Goal: Information Seeking & Learning: Learn about a topic

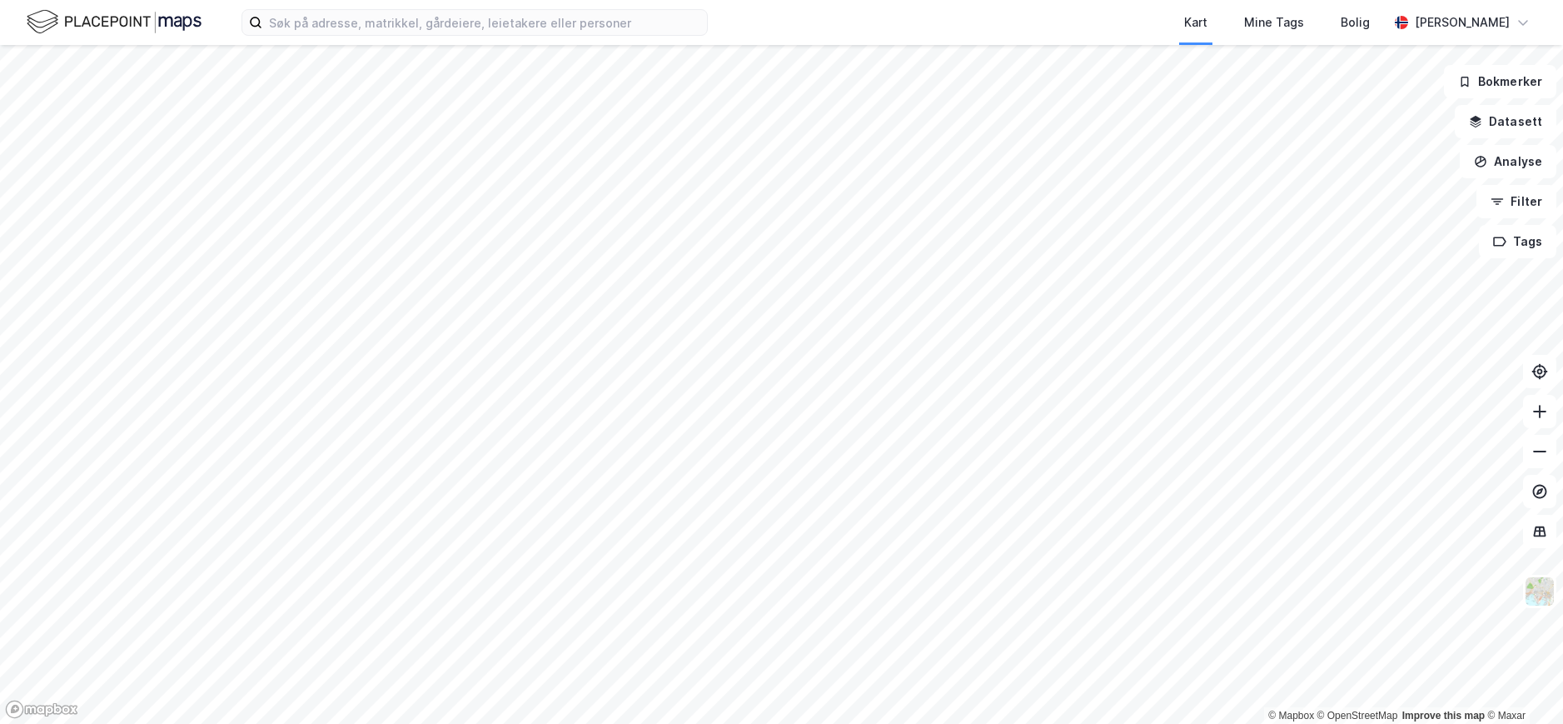
click at [1105, 723] on html "Kart Mine Tags Bolig [PERSON_NAME] © Mapbox © OpenStreetMap Improve this map © …" at bounding box center [781, 362] width 1563 height 724
click at [554, 723] on html "Kart Mine Tags Bolig [PERSON_NAME] © Mapbox © OpenStreetMap Improve this map © …" at bounding box center [781, 362] width 1563 height 724
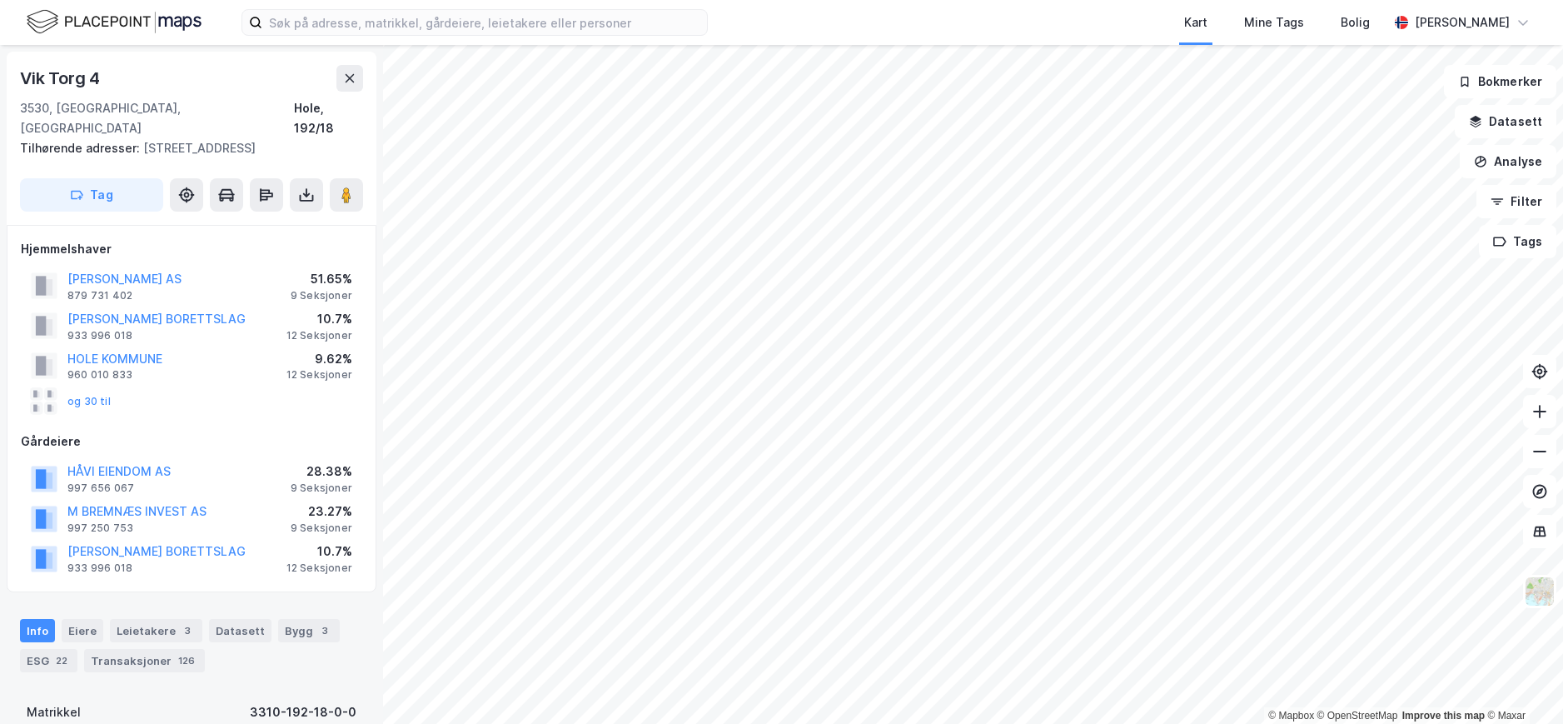
click at [154, 100] on div "[STREET_ADDRESS]" at bounding box center [191, 118] width 343 height 40
drag, startPoint x: 314, startPoint y: 132, endPoint x: 6, endPoint y: 78, distance: 312.7
click at [6, 78] on div "Vik Torg 4 3530, [GEOGRAPHIC_DATA], [GEOGRAPHIC_DATA], 192/18 Tilhørende adress…" at bounding box center [191, 384] width 383 height 679
copy div "[STREET_ADDRESS] Tilhørende adresser: [STREET_ADDRESS]"
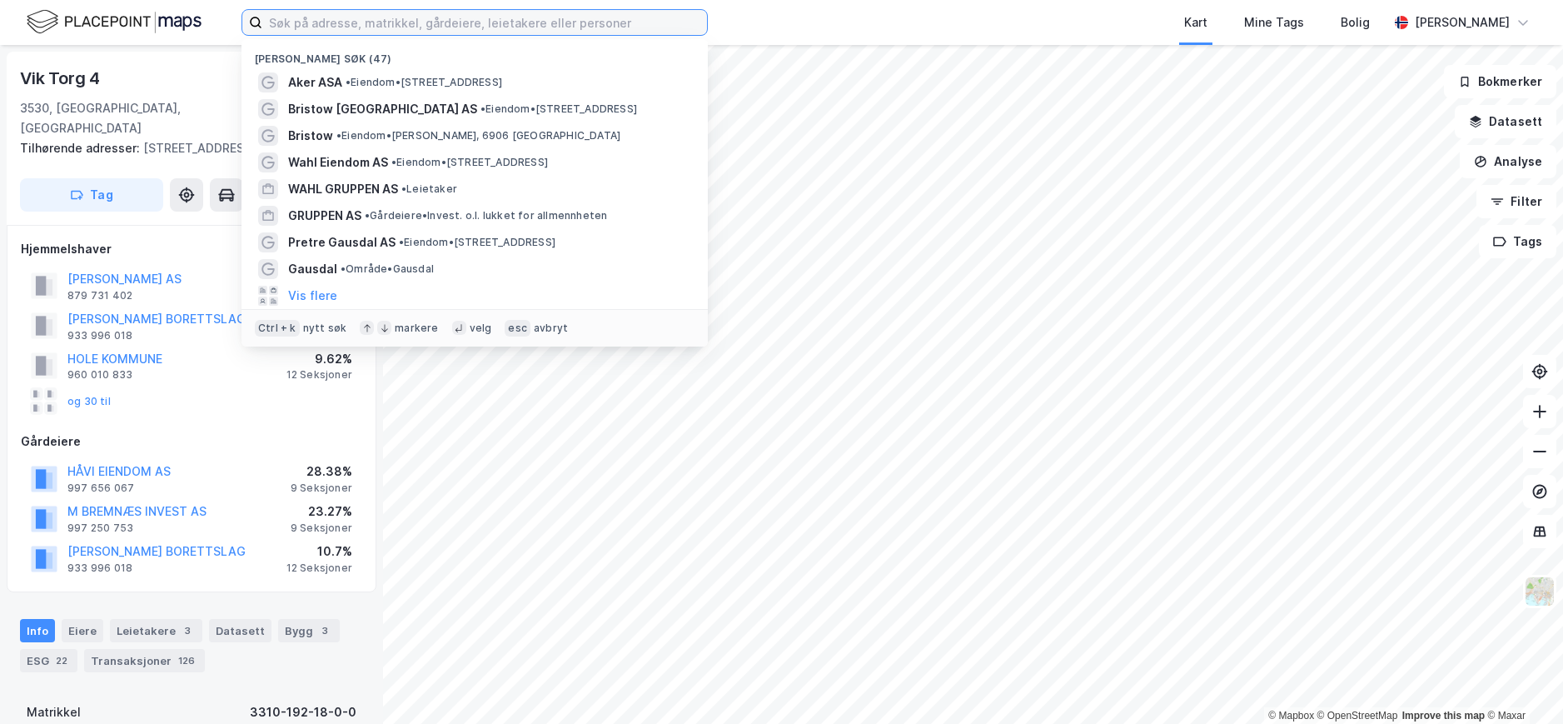
click at [343, 22] on input at bounding box center [484, 22] width 445 height 25
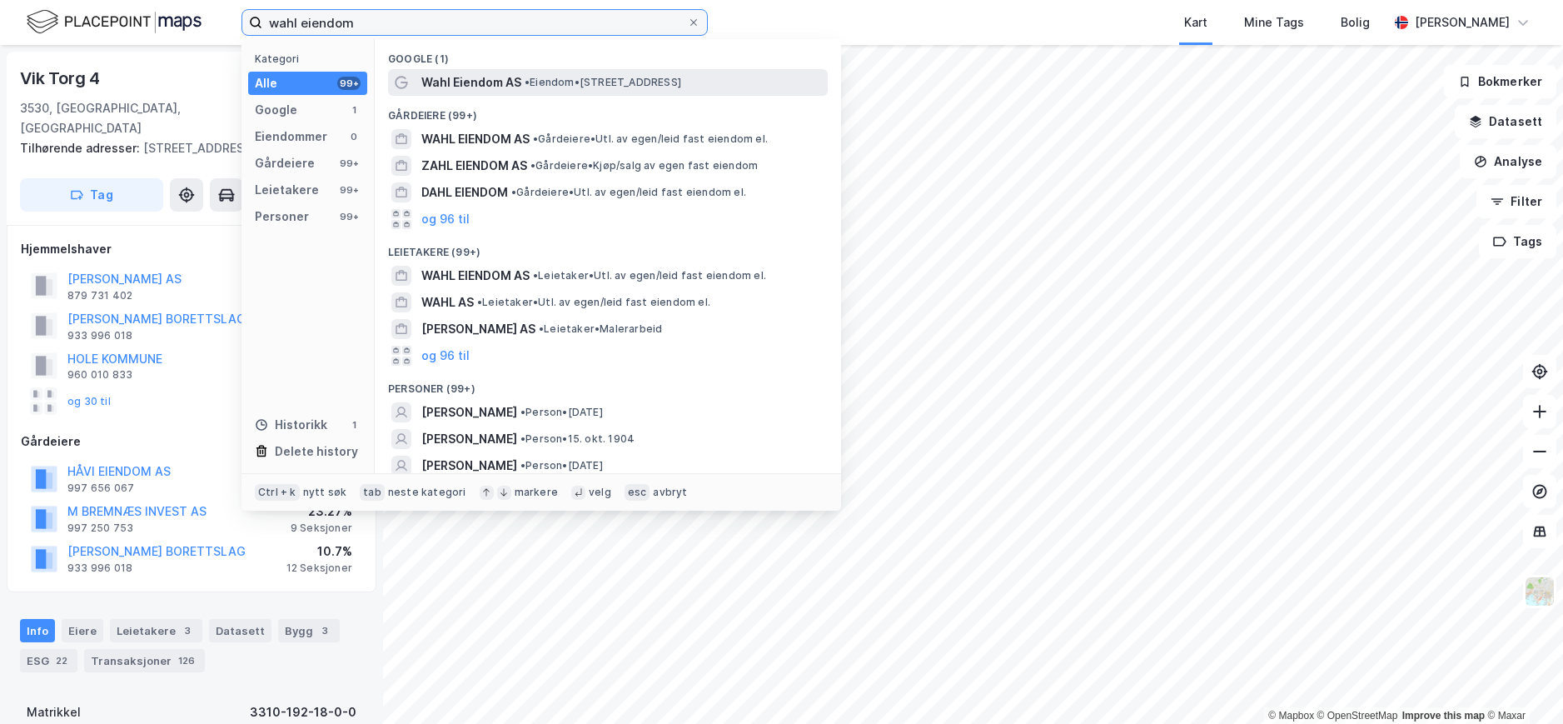
type input "wahl eiendom"
click at [491, 73] on span "Wahl Eiendom AS" at bounding box center [471, 82] width 100 height 20
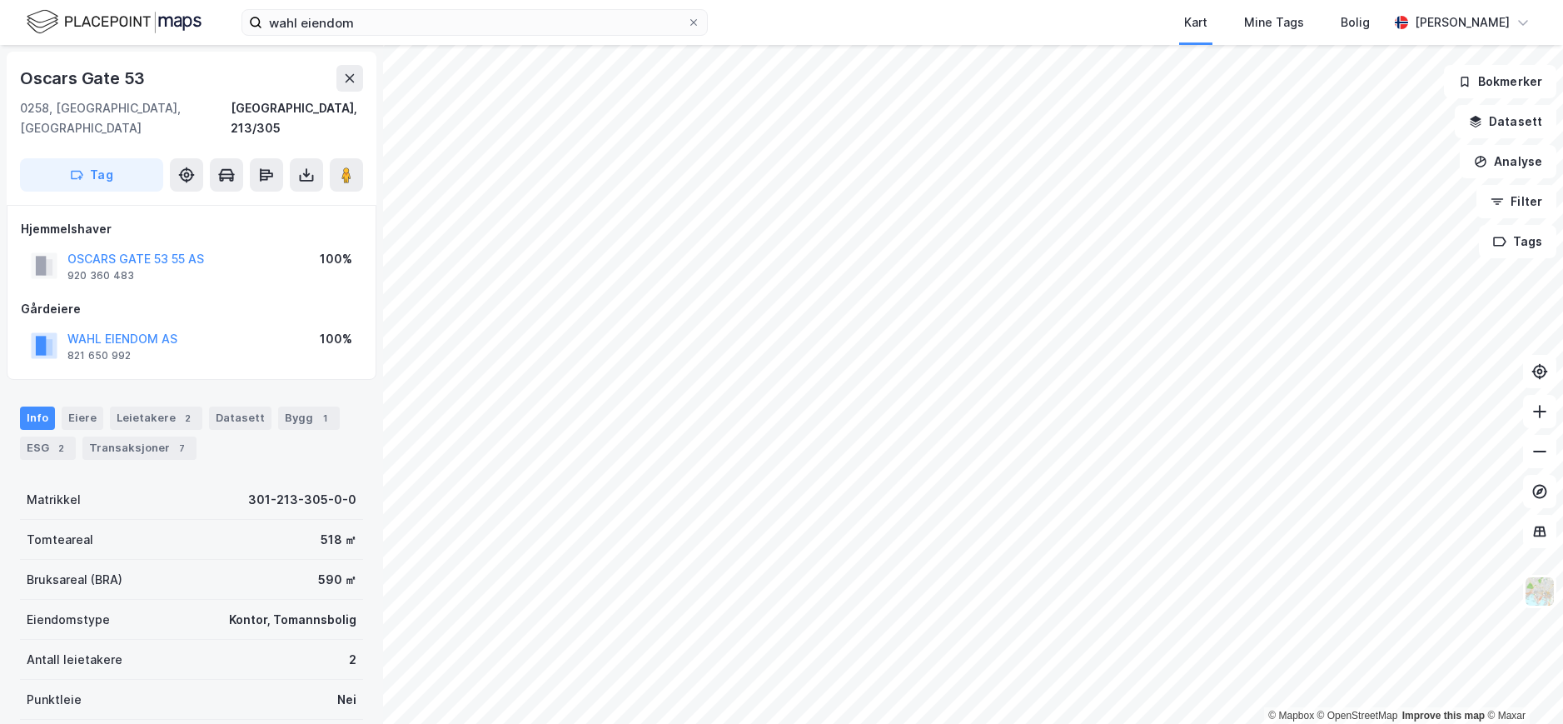
scroll to position [1, 0]
